Goal: Task Accomplishment & Management: Complete application form

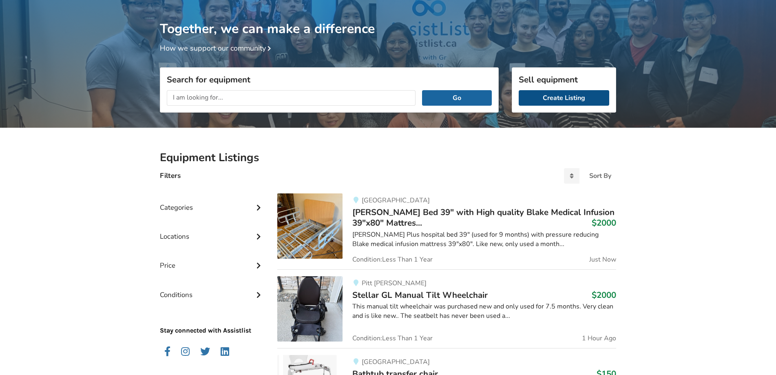
click at [573, 98] on link "Create Listing" at bounding box center [563, 97] width 90 height 15
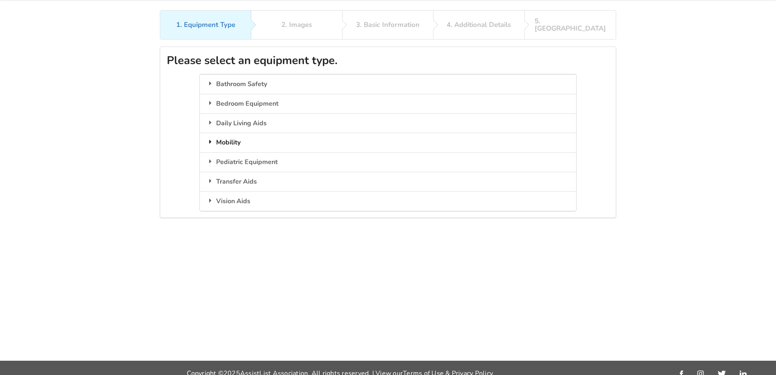
click at [237, 138] on div "Mobility" at bounding box center [388, 142] width 376 height 20
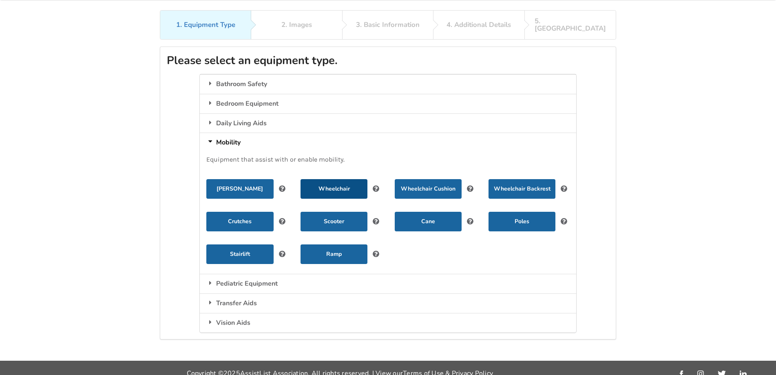
click at [342, 183] on button "Wheelchair" at bounding box center [333, 189] width 67 height 20
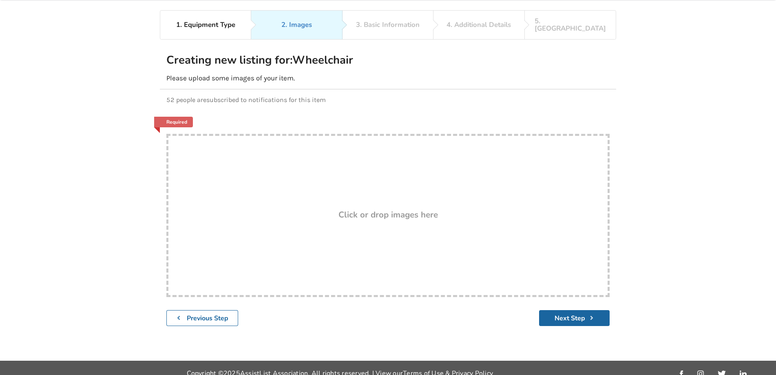
click at [344, 209] on h3 "Click or drop images here" at bounding box center [387, 214] width 99 height 11
type input "C:\fakepath\IMG_2922.jpg"
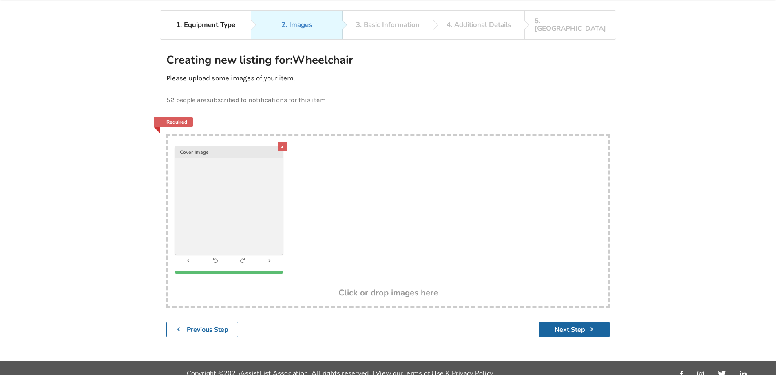
click at [348, 158] on div "x Cover Image" at bounding box center [387, 212] width 439 height 152
type input "C:\fakepath\IMG_2923.jpg"
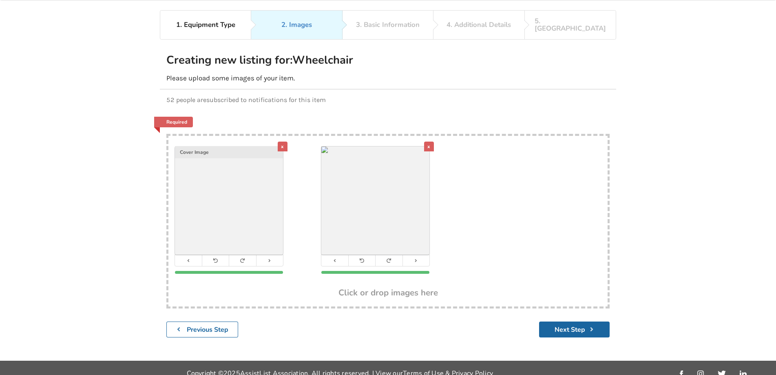
click at [481, 155] on div "x Cover Image x" at bounding box center [387, 212] width 439 height 152
type input "C:\fakepath\IMG_2919.jpg"
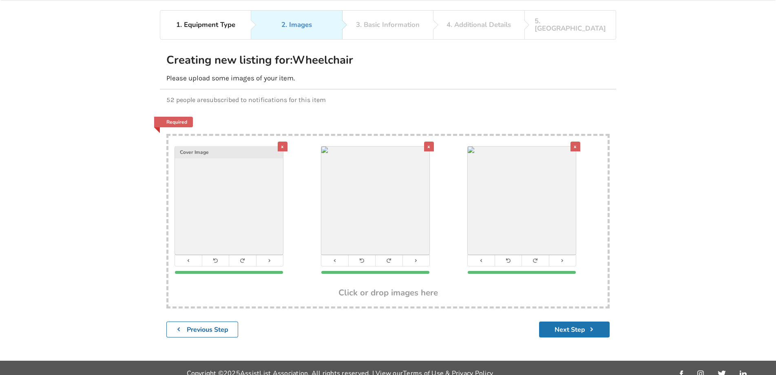
click at [567, 323] on button "Next Step" at bounding box center [574, 329] width 71 height 16
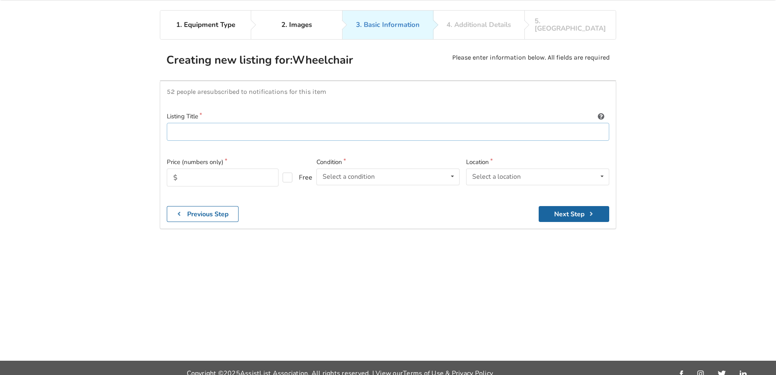
click at [209, 123] on input at bounding box center [388, 132] width 442 height 18
type input "Helio A7 Wheelchair 20x18x15; Geo Matrix Hybrid Deep Low Profile Cushion (brand…"
click at [187, 169] on input "text" at bounding box center [223, 177] width 112 height 18
type input "3300"
click at [348, 173] on div "Select a condition" at bounding box center [348, 176] width 52 height 7
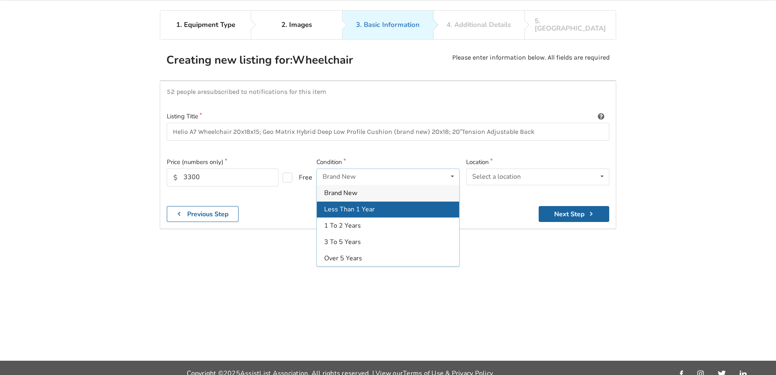
click at [353, 205] on span "Less Than 1 Year" at bounding box center [349, 209] width 51 height 9
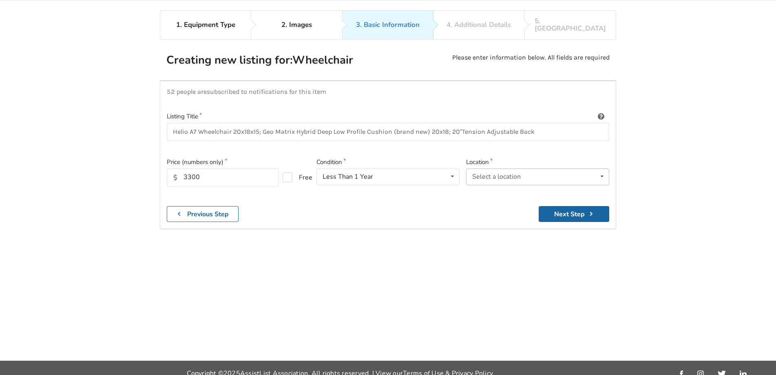
click at [499, 173] on div "Select a location" at bounding box center [496, 176] width 49 height 7
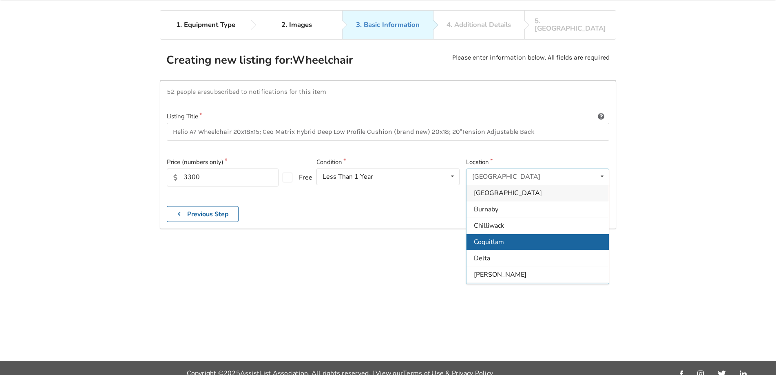
click at [489, 237] on span "Coquitlam" at bounding box center [489, 241] width 30 height 9
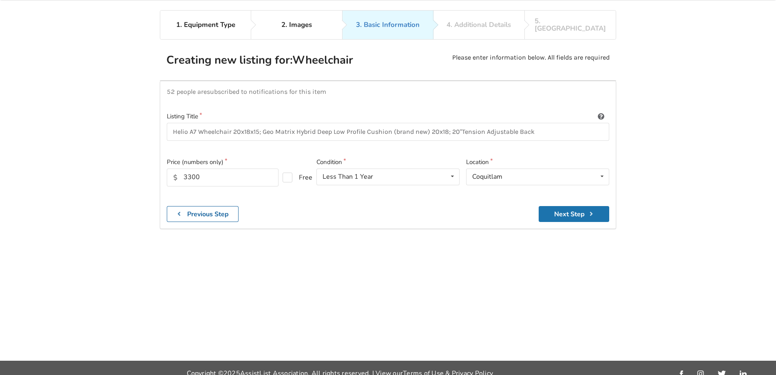
click at [556, 208] on button "Next Step" at bounding box center [573, 214] width 71 height 16
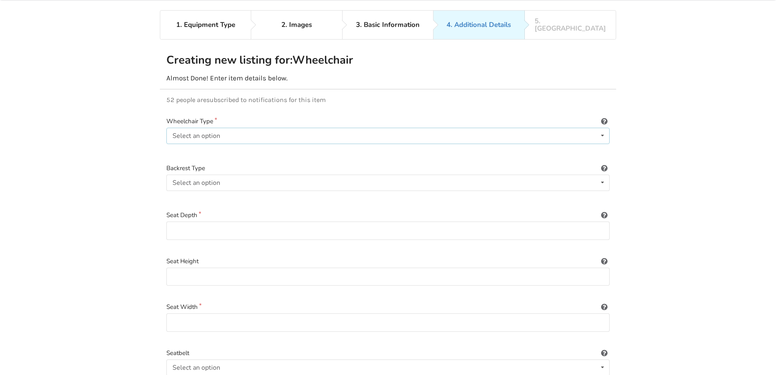
click at [254, 128] on div "Select an option Power/electric Manual Transport Tilt" at bounding box center [387, 136] width 443 height 16
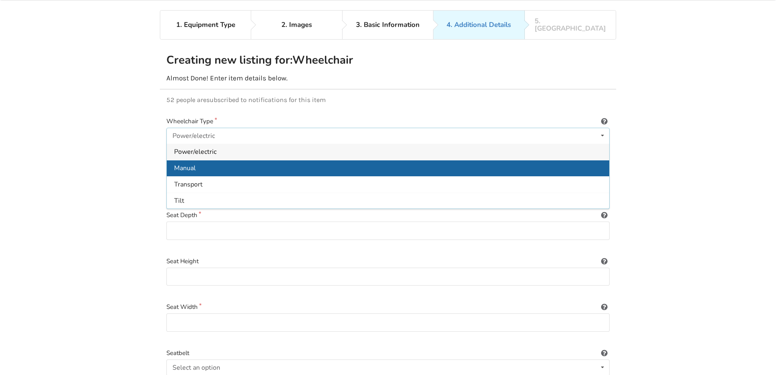
click at [204, 165] on div "Manual" at bounding box center [388, 168] width 442 height 16
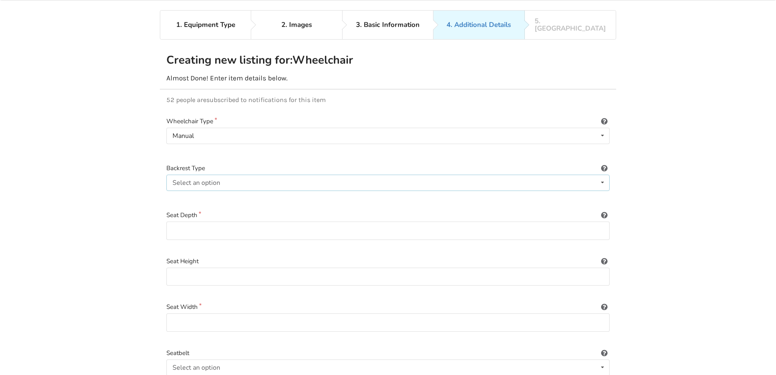
click at [227, 174] on div "Select an option Sling (standard upholstery) Hardshell (rigid) Tension-adjustab…" at bounding box center [387, 182] width 443 height 16
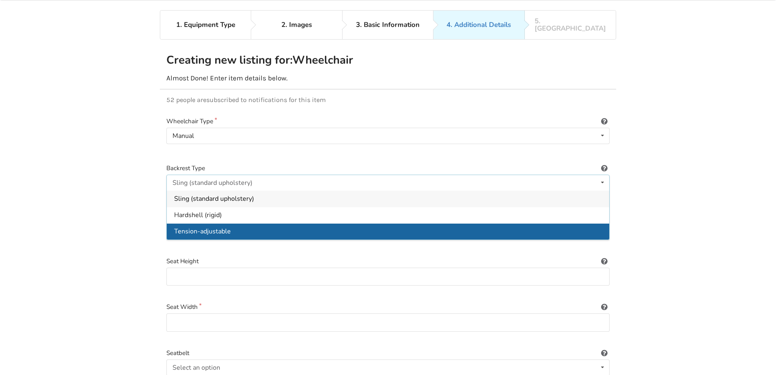
click at [219, 227] on span "Tension-adjustable" at bounding box center [202, 231] width 57 height 9
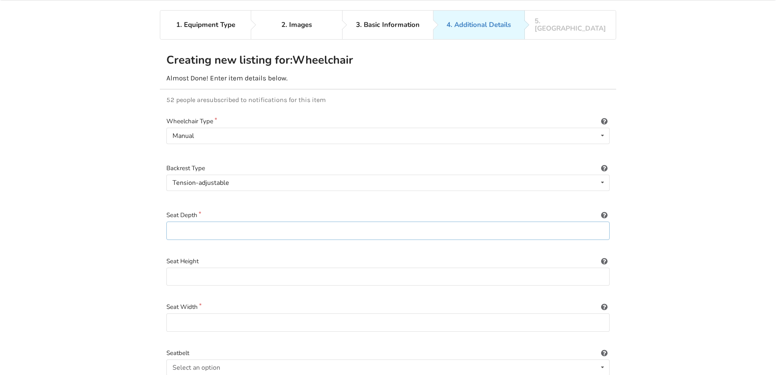
click at [219, 228] on input at bounding box center [387, 230] width 443 height 18
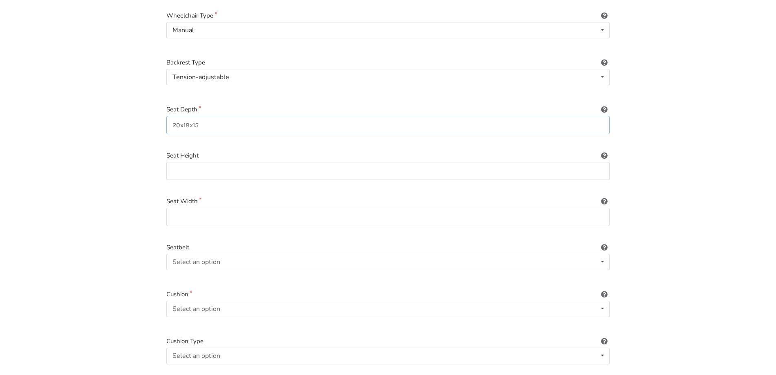
scroll to position [148, 0]
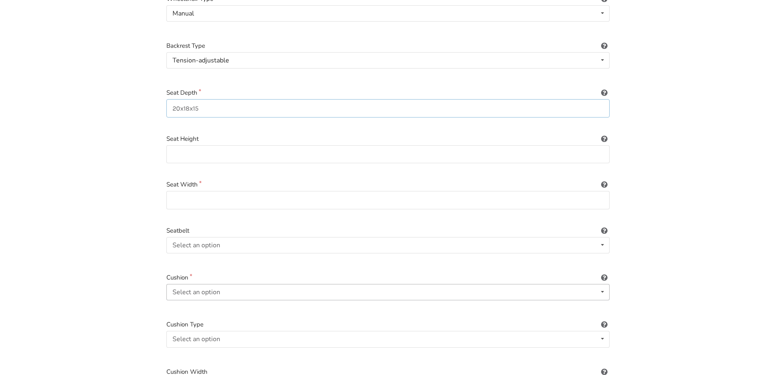
type input "20x18x15"
click at [231, 285] on div "Select an option Included Not included" at bounding box center [387, 292] width 443 height 16
click at [197, 304] on span "Included" at bounding box center [186, 308] width 25 height 9
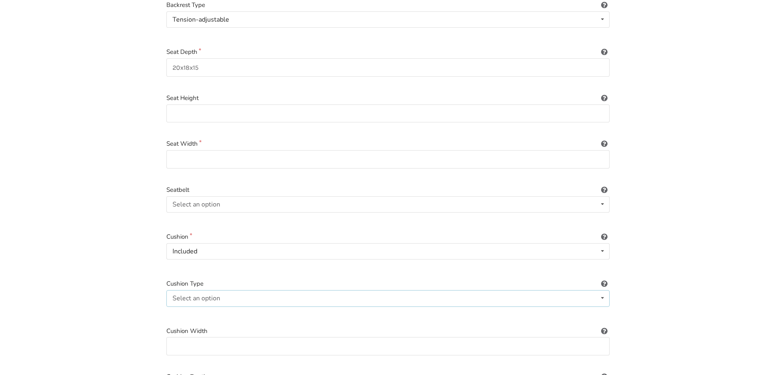
click at [239, 293] on div "Select an option Not applicable Foam Gel Air Gel and foam Air and foam Captain'…" at bounding box center [387, 298] width 443 height 16
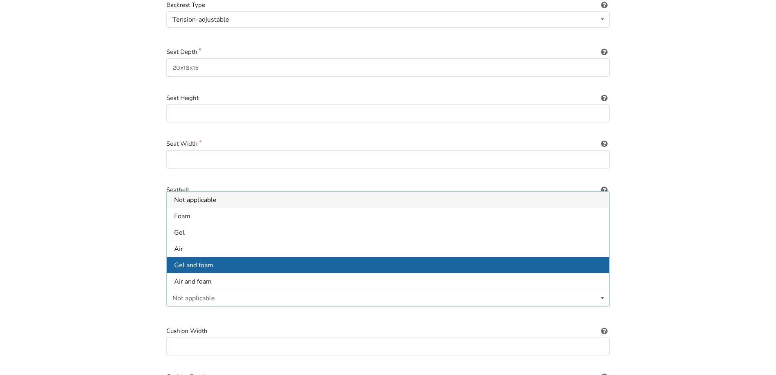
click at [179, 260] on span "Gel and foam" at bounding box center [193, 264] width 39 height 9
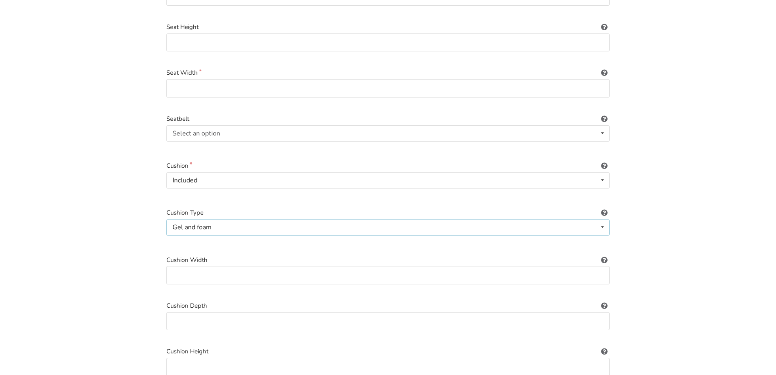
scroll to position [271, 0]
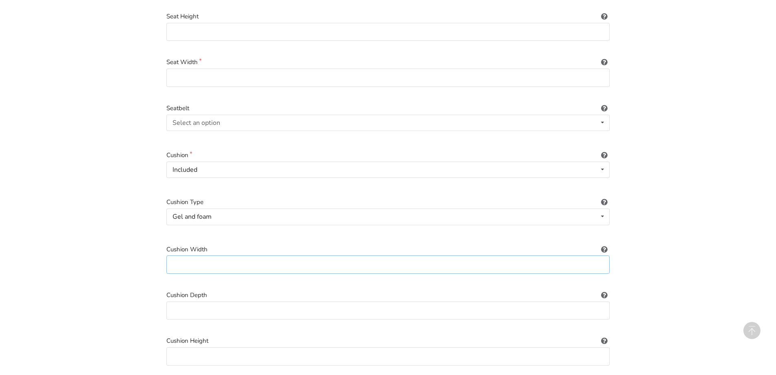
click at [225, 256] on input at bounding box center [387, 264] width 443 height 18
type input "20"
click at [200, 307] on input at bounding box center [387, 310] width 443 height 18
type input "18"
click at [215, 348] on input at bounding box center [387, 356] width 443 height 18
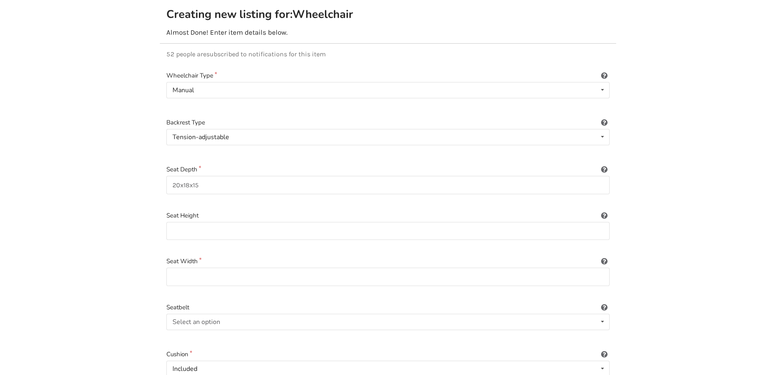
scroll to position [67, 0]
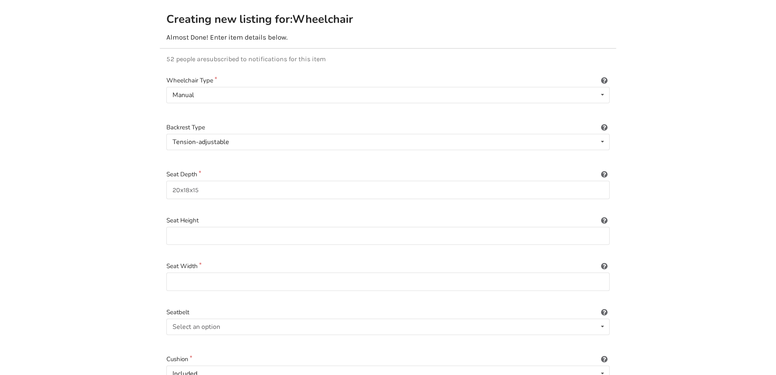
type input "3"
click at [604, 170] on icon at bounding box center [604, 173] width 8 height 7
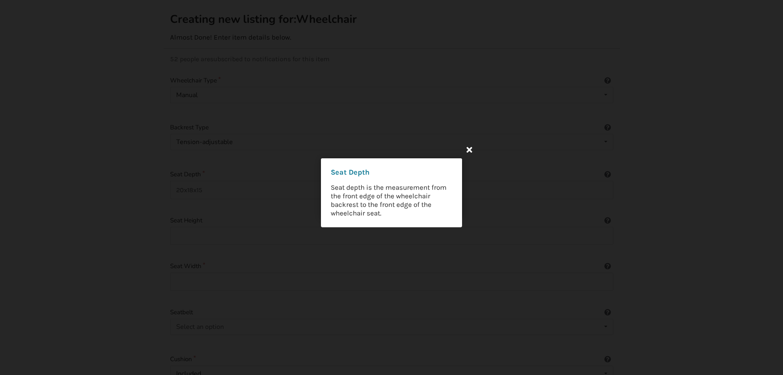
click at [470, 149] on icon at bounding box center [469, 149] width 15 height 15
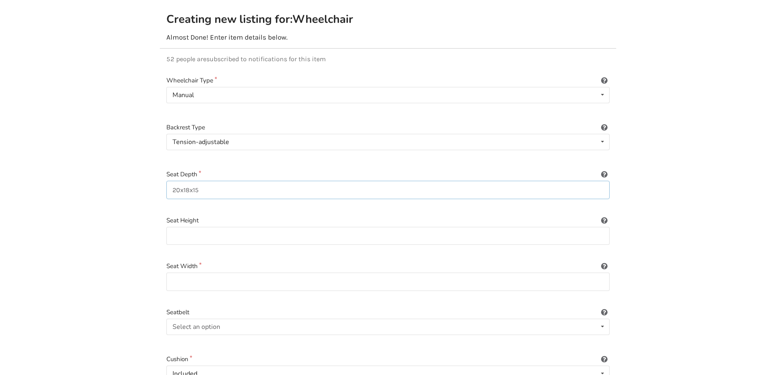
click at [223, 181] on input "20x18x15" at bounding box center [387, 190] width 443 height 18
type input "20"
click at [603, 216] on icon at bounding box center [604, 219] width 8 height 7
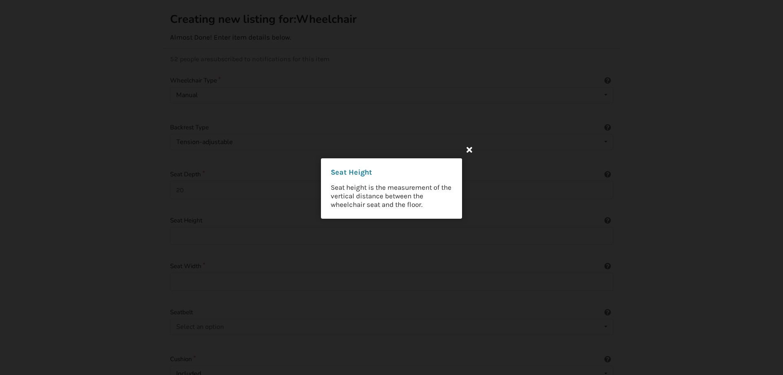
click at [469, 149] on icon at bounding box center [469, 149] width 15 height 15
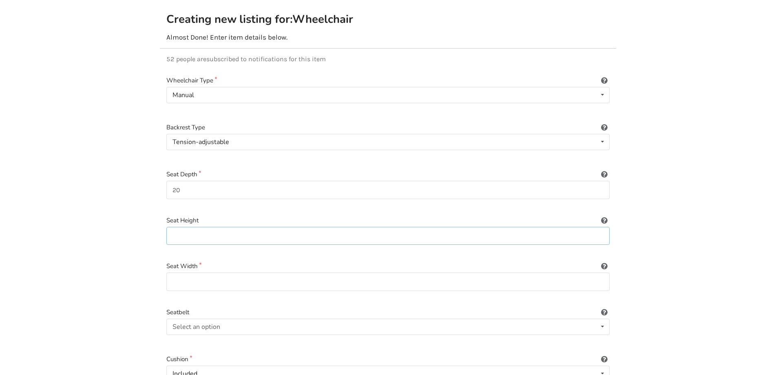
click at [289, 229] on input at bounding box center [387, 236] width 443 height 18
click at [603, 261] on icon at bounding box center [604, 264] width 8 height 7
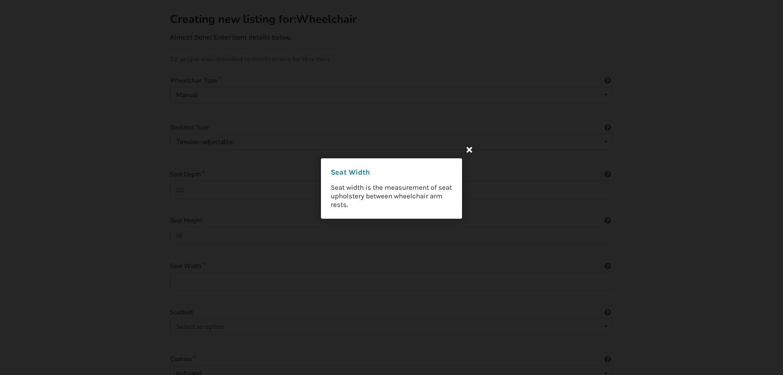
click at [470, 149] on icon at bounding box center [469, 149] width 15 height 15
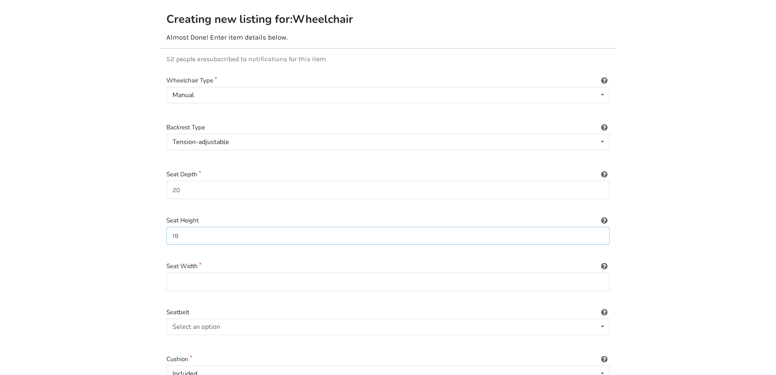
click at [182, 227] on input "18" at bounding box center [387, 236] width 443 height 18
type input "15"
click at [185, 276] on input at bounding box center [387, 281] width 443 height 18
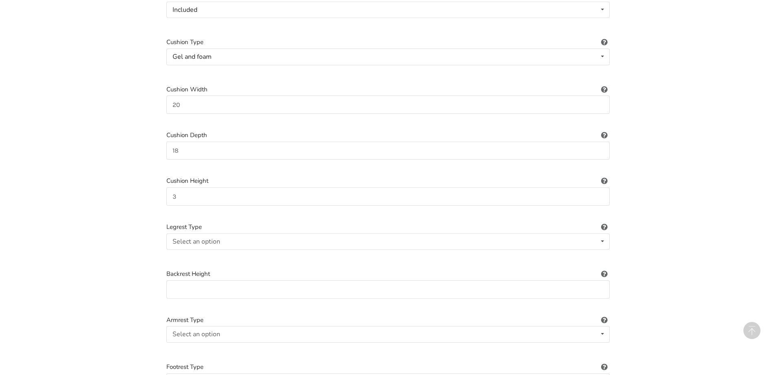
scroll to position [434, 0]
type input "18"
click at [601, 230] on icon at bounding box center [602, 237] width 12 height 15
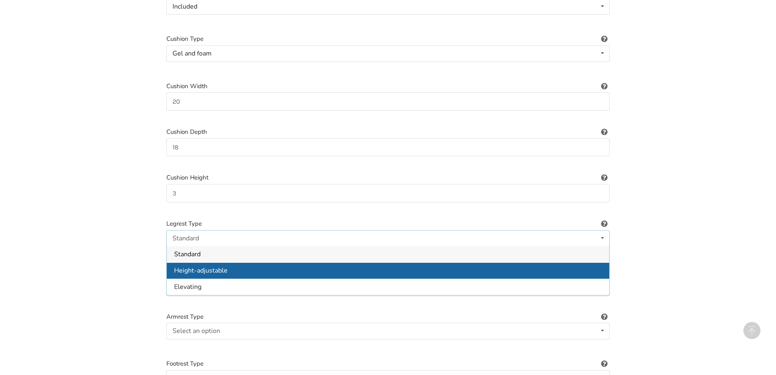
click at [194, 266] on span "Height-adjustable" at bounding box center [200, 270] width 53 height 9
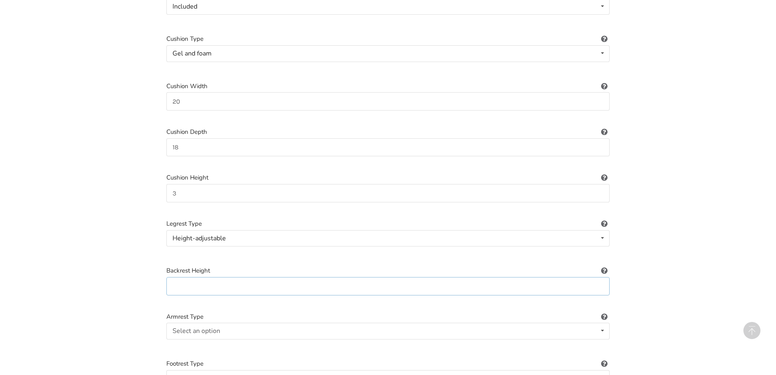
click at [196, 277] on input at bounding box center [387, 286] width 443 height 18
click at [604, 266] on icon at bounding box center [604, 269] width 8 height 7
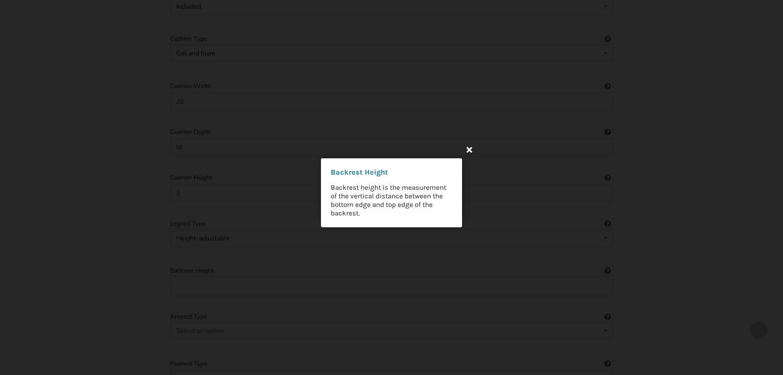
click at [471, 148] on icon at bounding box center [469, 149] width 15 height 15
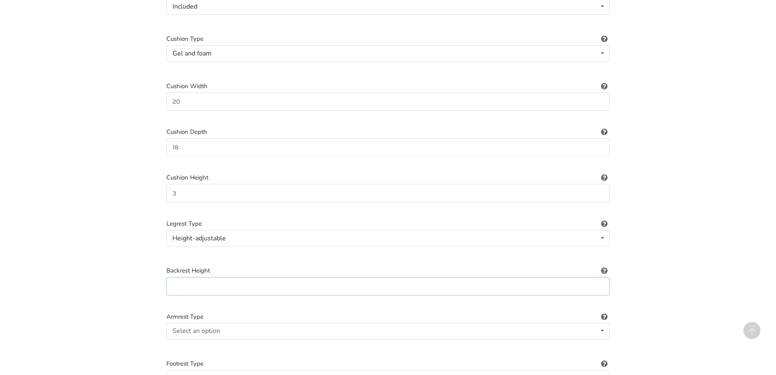
click at [281, 279] on input at bounding box center [387, 286] width 443 height 18
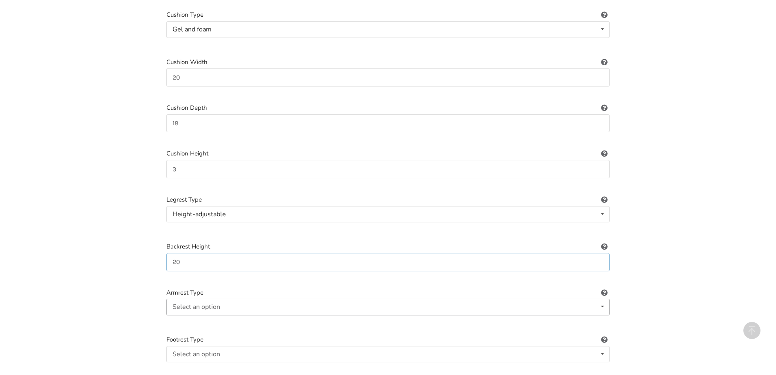
scroll to position [474, 0]
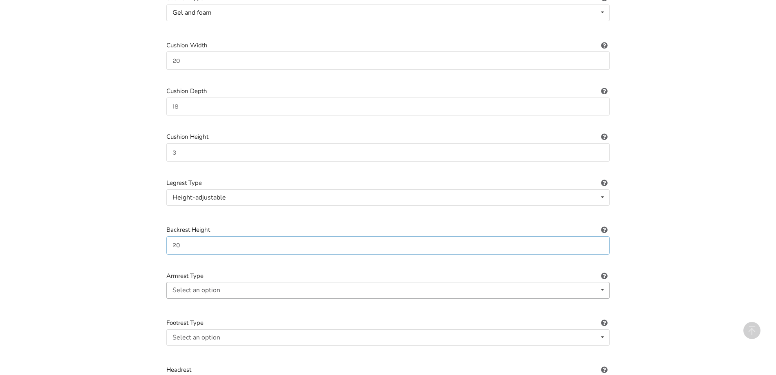
type input "20"
click at [273, 285] on div "Select an option Fixed Removeable Flip back" at bounding box center [387, 290] width 443 height 16
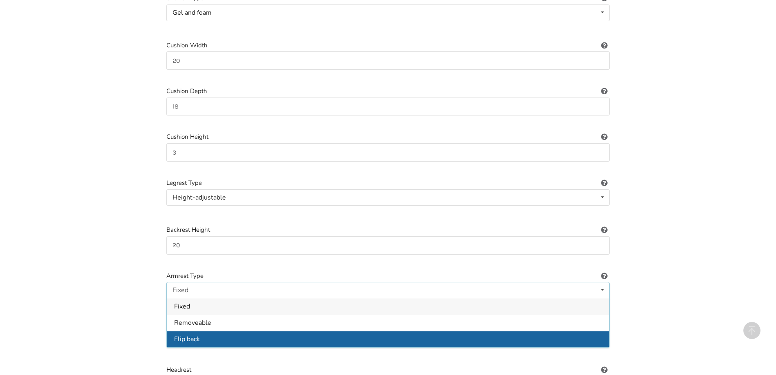
click at [237, 331] on div "Flip back" at bounding box center [388, 339] width 442 height 16
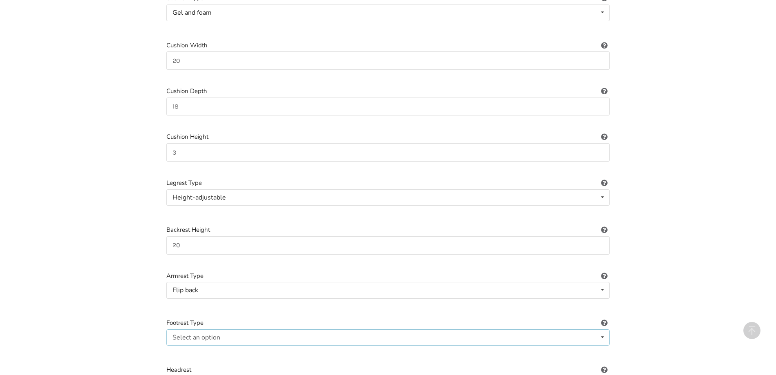
click at [254, 329] on div "Select an option Standard Angle-adjustable" at bounding box center [387, 337] width 443 height 16
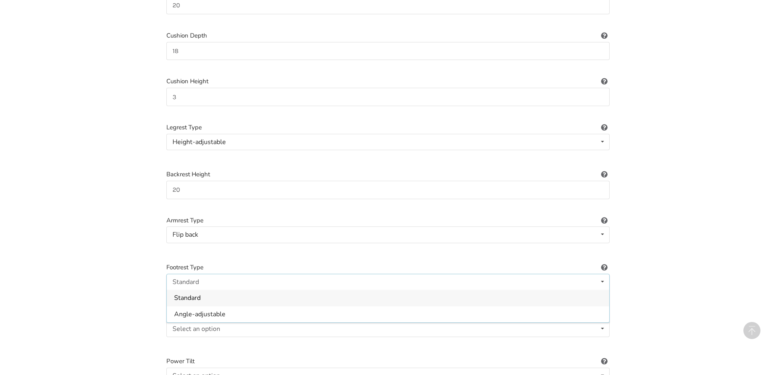
scroll to position [556, 0]
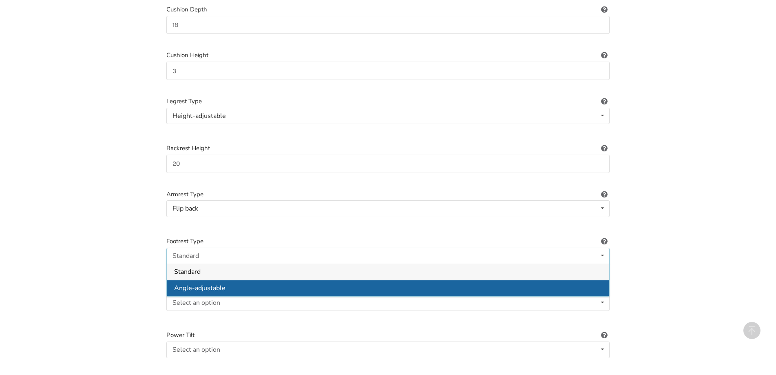
click at [224, 283] on span "Angle-adjustable" at bounding box center [199, 287] width 51 height 9
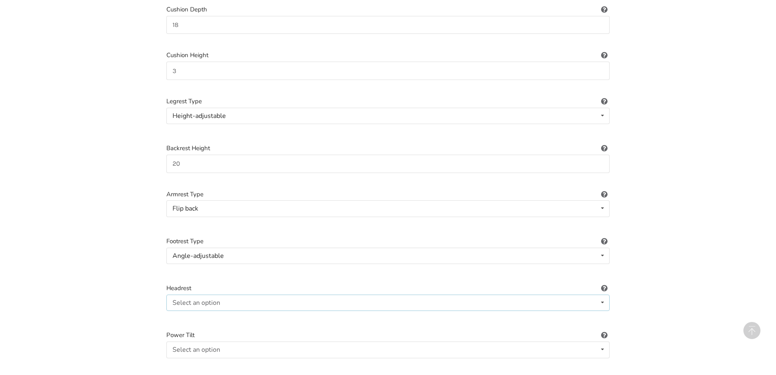
click at [225, 294] on div "Select an option Included Not included" at bounding box center [387, 302] width 443 height 16
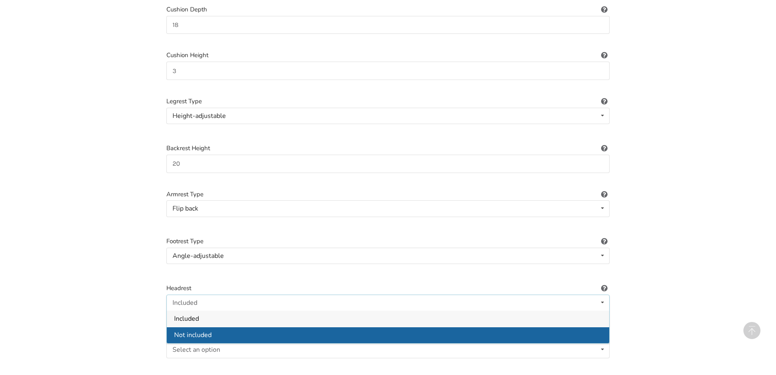
click at [217, 329] on div "Not included" at bounding box center [388, 334] width 442 height 16
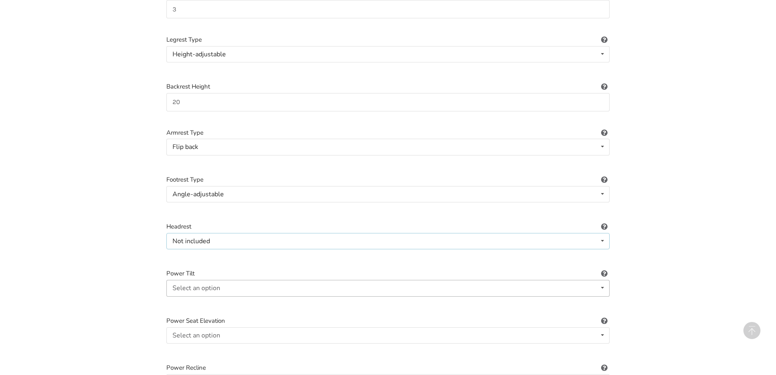
scroll to position [637, 0]
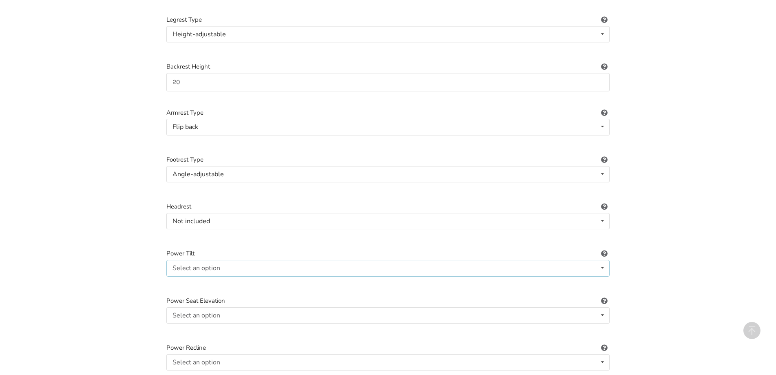
click at [210, 265] on div "Select an option" at bounding box center [196, 268] width 48 height 7
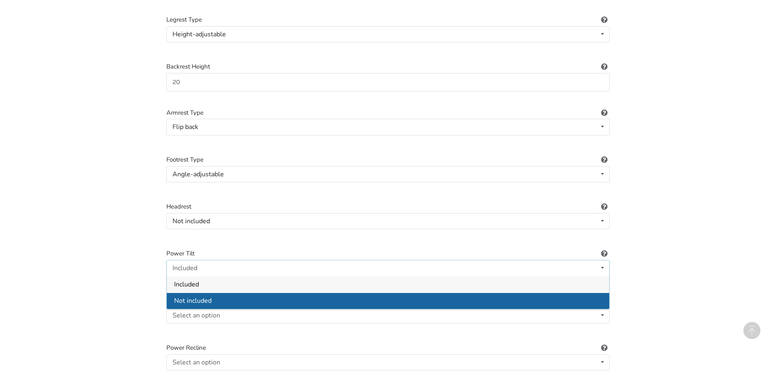
click at [208, 296] on span "Not included" at bounding box center [192, 300] width 37 height 9
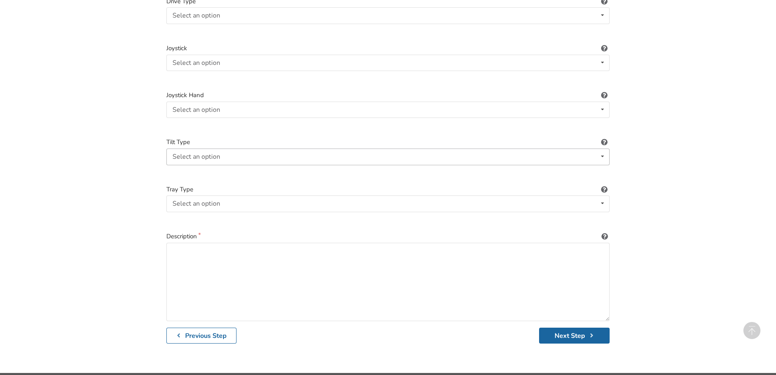
scroll to position [1093, 0]
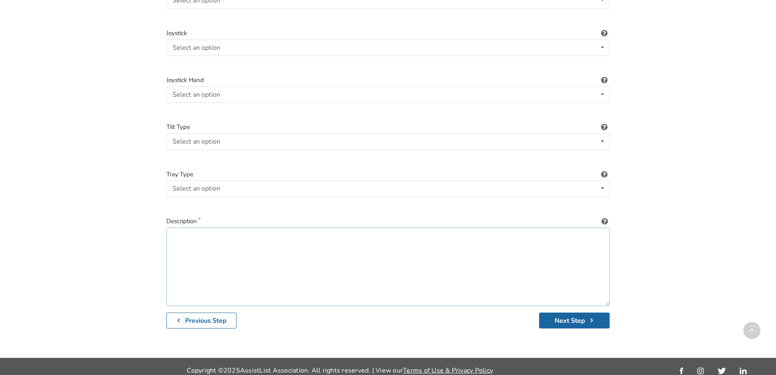
click at [205, 237] on textarea at bounding box center [387, 266] width 443 height 78
drag, startPoint x: 205, startPoint y: 237, endPoint x: 38, endPoint y: 228, distance: 167.4
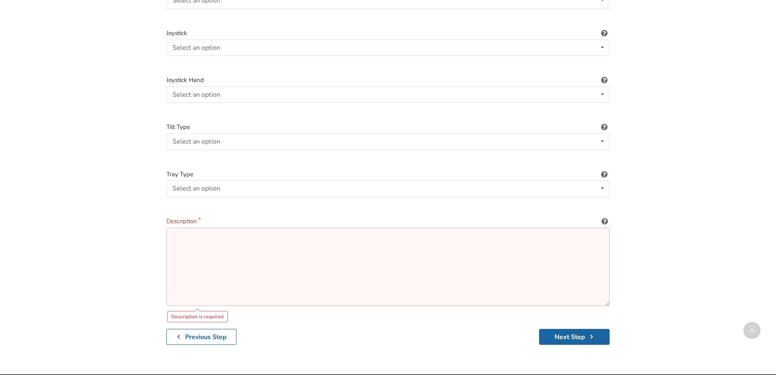
click at [216, 239] on textarea at bounding box center [387, 266] width 443 height 78
click at [180, 233] on textarea at bounding box center [387, 266] width 443 height 78
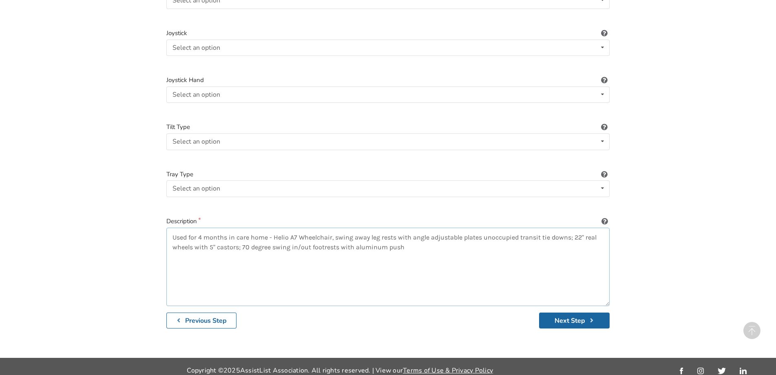
click at [413, 243] on textarea "Used for 4 months in care home - Helio A7 Wheelchair, swing away leg rests with…" at bounding box center [387, 266] width 443 height 78
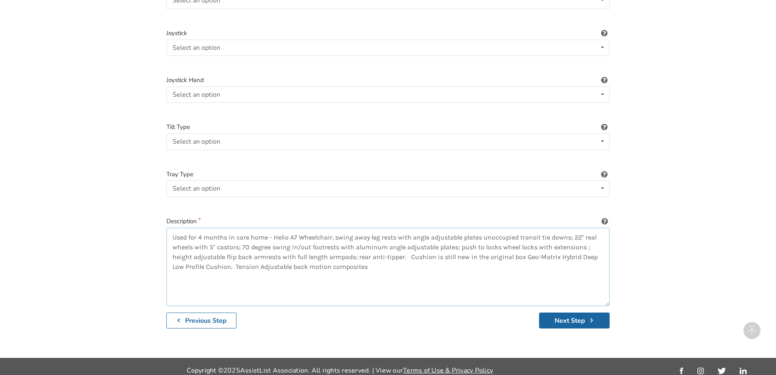
click at [481, 229] on textarea "Used for 4 months in care home - Helio A7 Wheelchair, swing away leg rests with…" at bounding box center [387, 266] width 443 height 78
click at [598, 229] on textarea "Used for 4 months in care home - Helio A7 Wheelchair, swing away leg rests with…" at bounding box center [387, 266] width 443 height 78
drag, startPoint x: 342, startPoint y: 250, endPoint x: 335, endPoint y: 249, distance: 6.6
click at [340, 250] on textarea "Used for 4 months in care home - Helio A7 Wheelchair, swing away leg rests with…" at bounding box center [387, 266] width 443 height 78
type textarea "Used for 4 months in care home - Helio A7 Wheelchair, swing away leg rests with…"
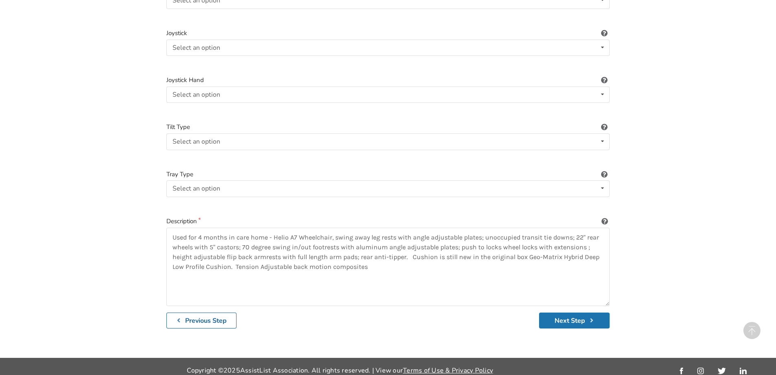
click at [560, 314] on button "Next Step" at bounding box center [574, 320] width 71 height 16
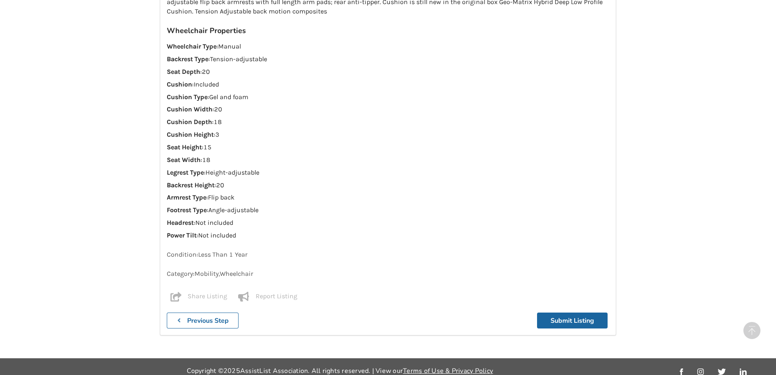
scroll to position [879, 0]
click at [569, 314] on button "Submit Listing" at bounding box center [572, 320] width 71 height 16
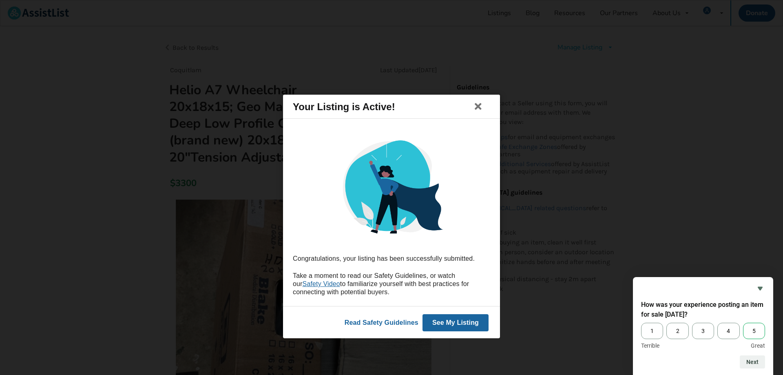
click at [756, 331] on span "5" at bounding box center [754, 330] width 22 height 16
click at [743, 322] on input "5" at bounding box center [743, 322] width 0 height 0
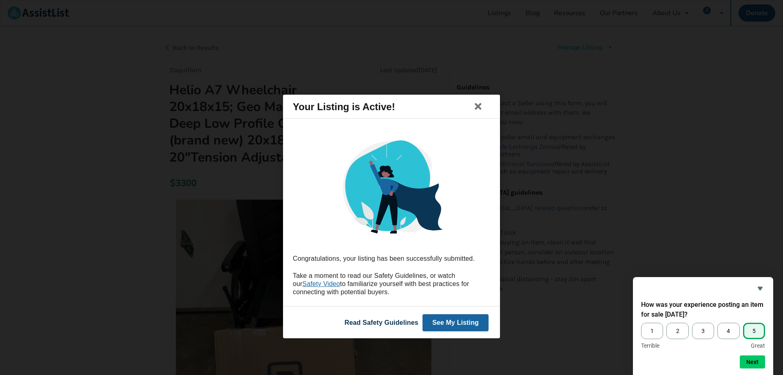
click at [388, 321] on link "Read Safety Guidelines" at bounding box center [381, 321] width 74 height 7
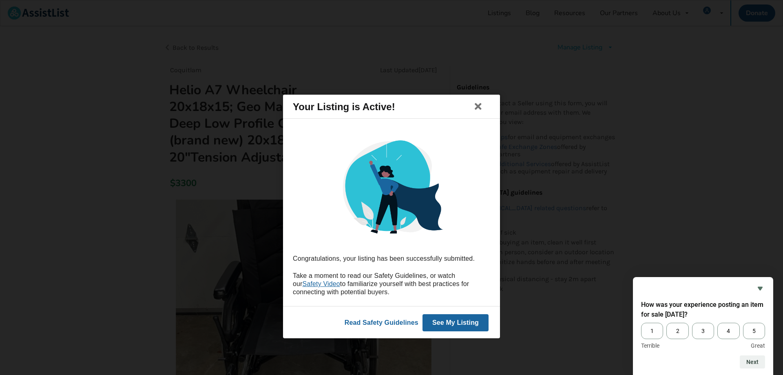
click at [453, 323] on button "See My Listing" at bounding box center [455, 321] width 66 height 17
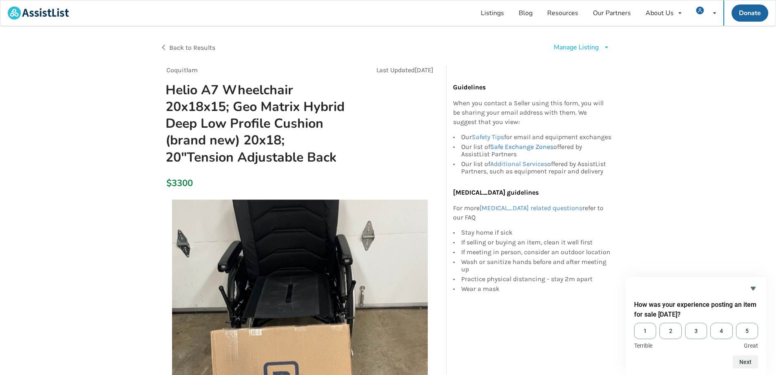
click at [520, 150] on link "Safe Exchange Zones" at bounding box center [521, 147] width 63 height 8
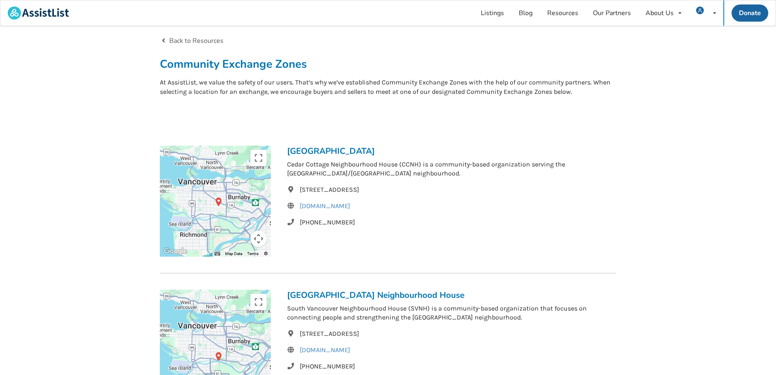
click at [187, 38] on link "Back to Resources" at bounding box center [192, 40] width 64 height 9
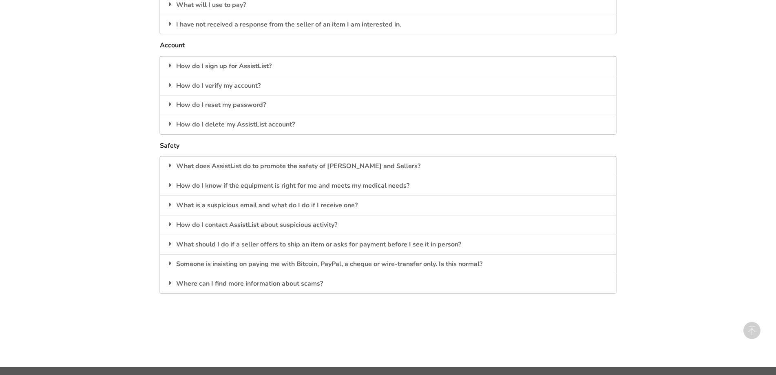
scroll to position [1246, 0]
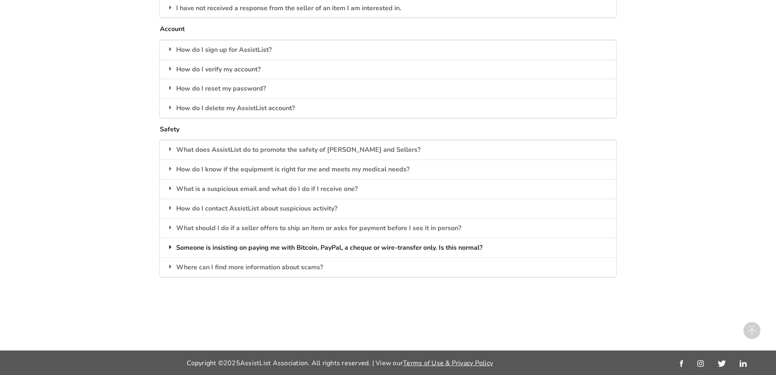
click at [496, 249] on div "Someone is insisting on paying me with Bitcoin, PayPal, a cheque or wire-transf…" at bounding box center [388, 248] width 456 height 20
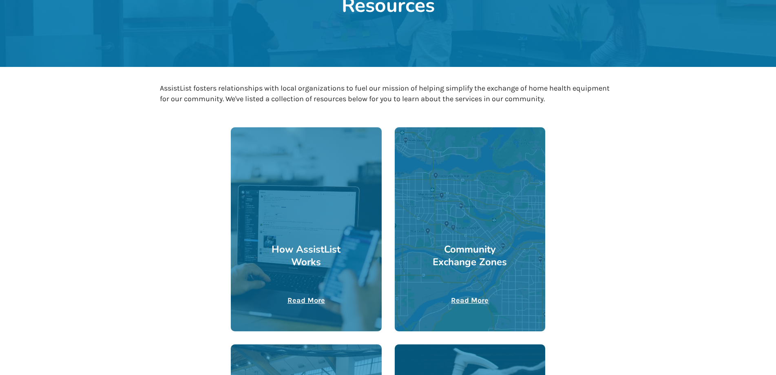
scroll to position [0, 0]
